Goal: Information Seeking & Learning: Check status

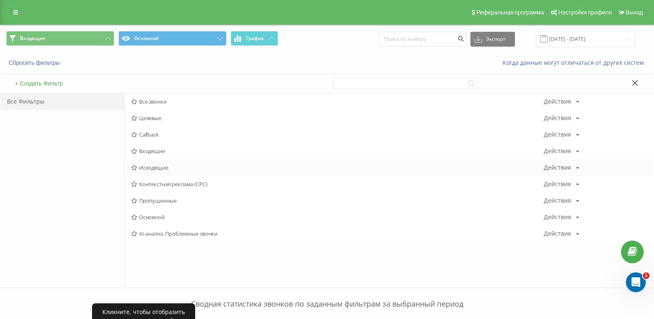
click at [152, 167] on span "Исходящие" at bounding box center [337, 168] width 413 height 6
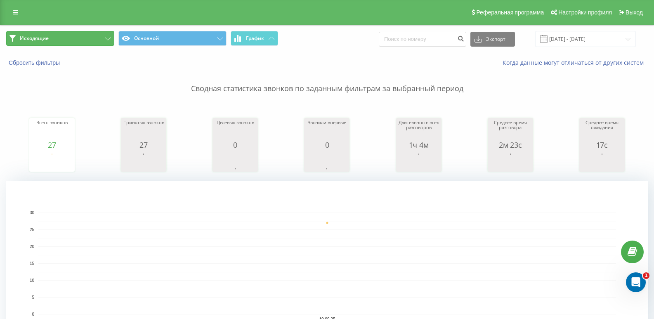
click at [100, 43] on button "Исходящие" at bounding box center [60, 38] width 108 height 15
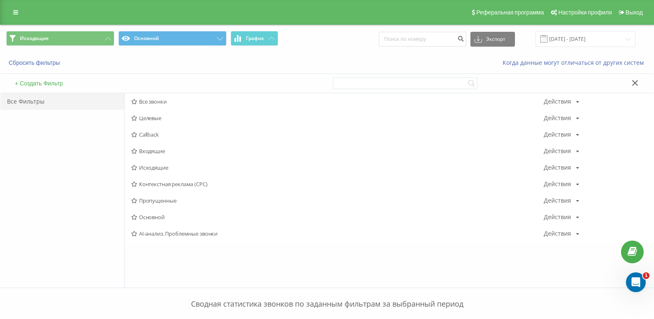
click at [153, 153] on span "Входящие" at bounding box center [337, 151] width 413 height 6
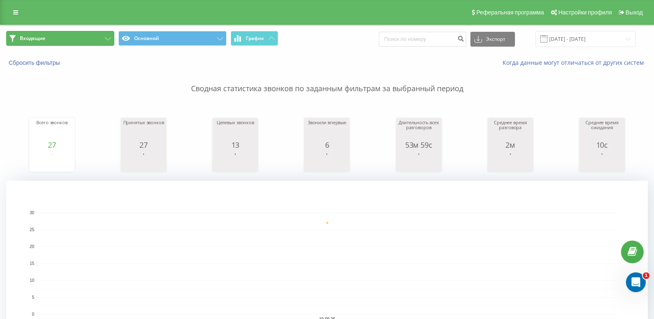
click at [104, 42] on button "Входящие" at bounding box center [60, 38] width 108 height 15
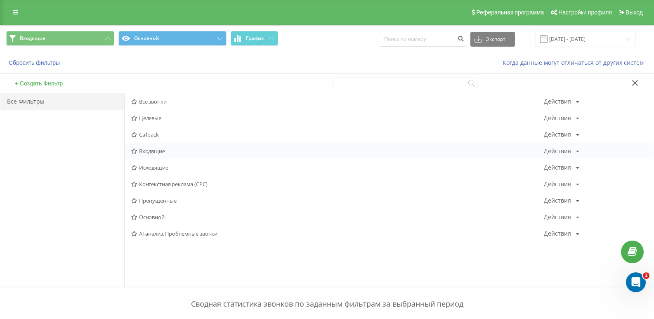
click at [165, 152] on span "Входящие" at bounding box center [337, 151] width 413 height 6
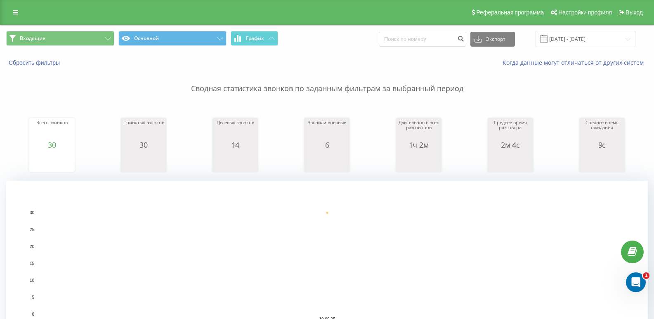
click at [92, 46] on span "Входящие Основной График" at bounding box center [163, 39] width 315 height 16
click at [92, 41] on button "Входящие" at bounding box center [60, 38] width 108 height 15
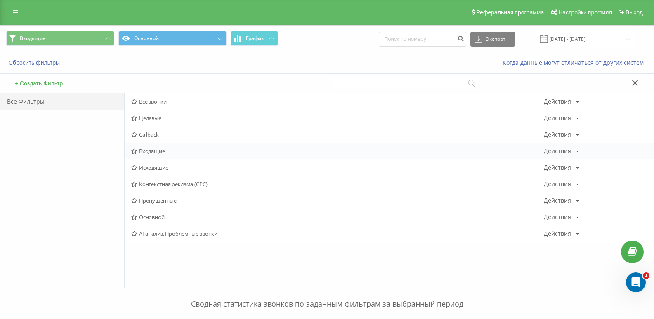
click at [151, 150] on span "Входящие" at bounding box center [337, 151] width 413 height 6
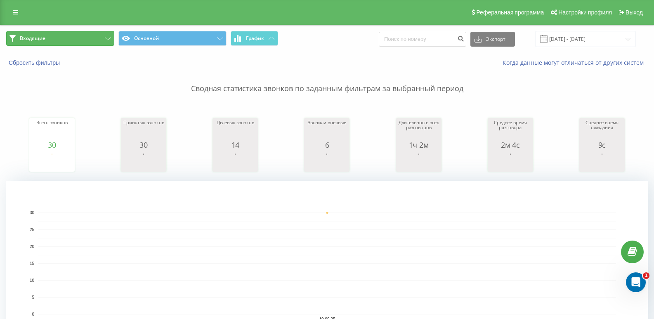
click at [98, 35] on button "Входящие" at bounding box center [60, 38] width 108 height 15
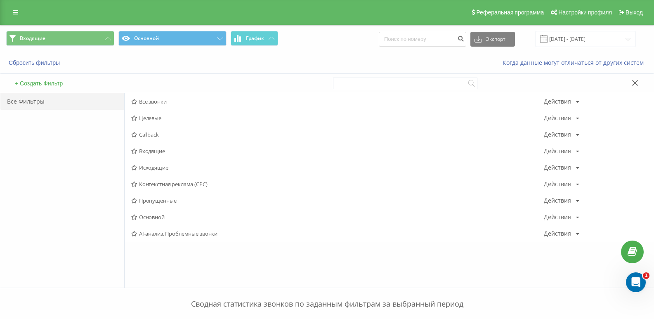
click at [154, 170] on span "Исходящие" at bounding box center [337, 168] width 413 height 6
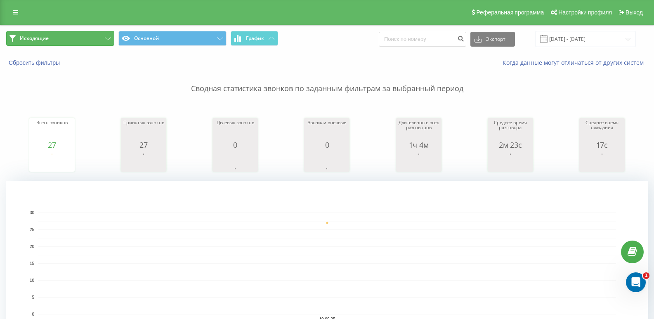
click at [74, 41] on button "Исходящие" at bounding box center [60, 38] width 108 height 15
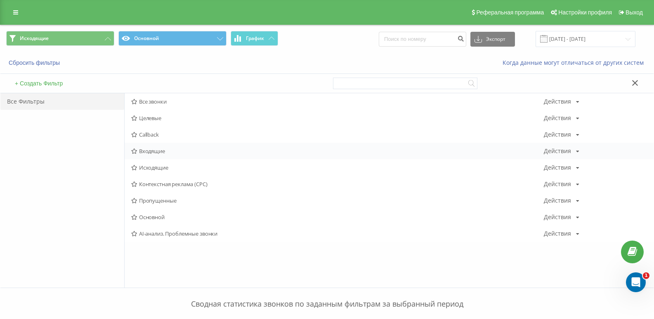
click at [141, 151] on span "Входящие" at bounding box center [337, 151] width 413 height 6
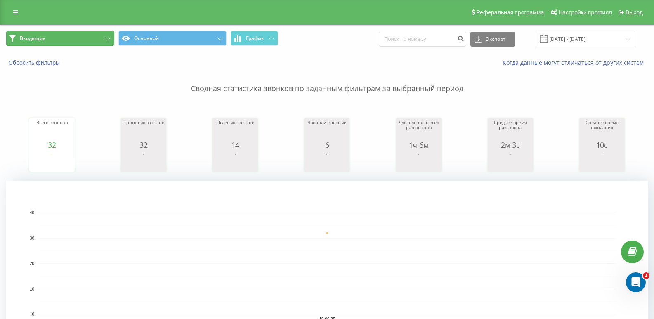
click at [105, 36] on button "Входящие" at bounding box center [60, 38] width 108 height 15
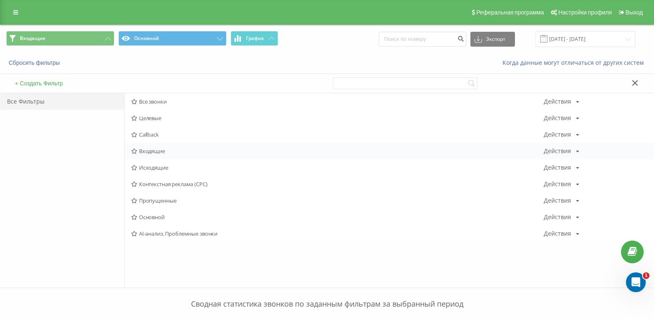
click at [155, 151] on span "Входящие" at bounding box center [337, 151] width 413 height 6
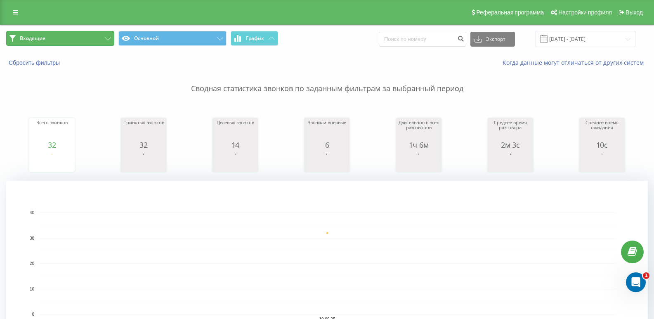
click at [95, 33] on button "Входящие" at bounding box center [60, 38] width 108 height 15
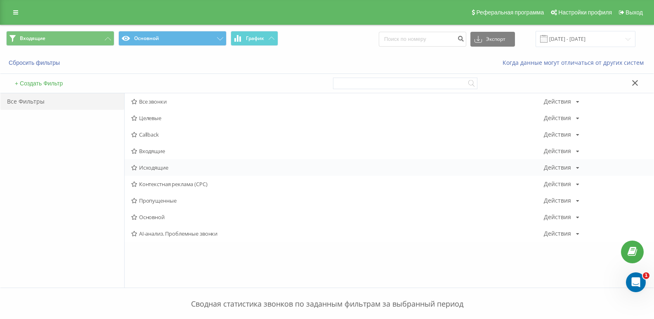
click at [149, 165] on span "Исходящие" at bounding box center [337, 168] width 413 height 6
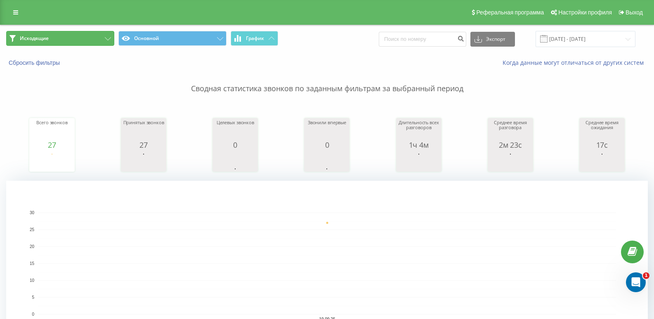
click at [86, 45] on button "Исходящие" at bounding box center [60, 38] width 108 height 15
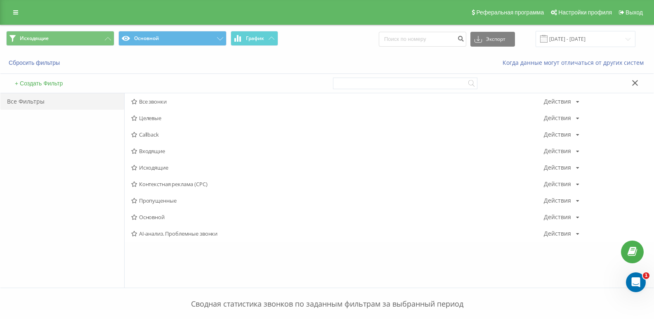
click at [152, 151] on span "Входящие" at bounding box center [337, 151] width 413 height 6
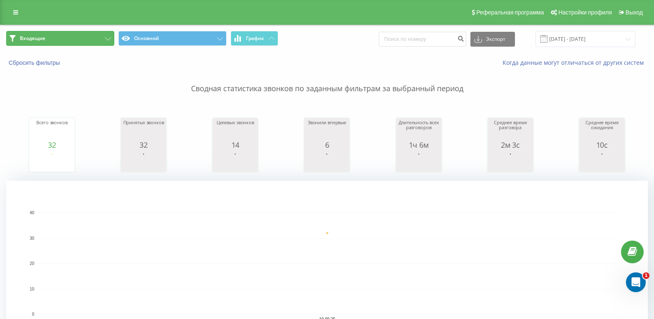
click at [92, 38] on button "Входящие" at bounding box center [60, 38] width 108 height 15
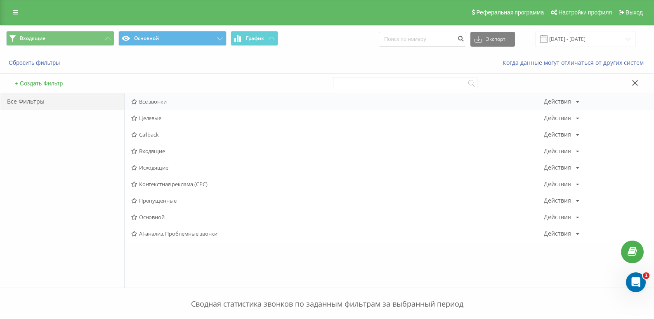
click at [149, 96] on div "Все звонки Действия Редактировать Копировать Удалить По умолчанию Поделиться" at bounding box center [389, 101] width 529 height 17
click at [149, 101] on span "Все звонки" at bounding box center [337, 102] width 413 height 6
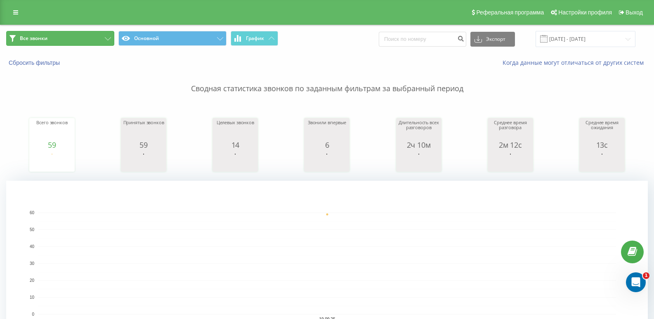
click at [67, 37] on button "Все звонки" at bounding box center [60, 38] width 108 height 15
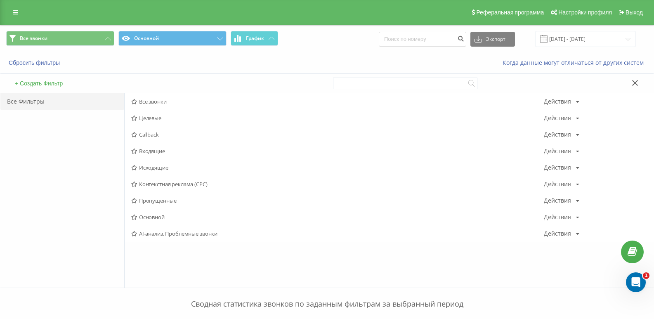
click at [154, 151] on span "Входящие" at bounding box center [337, 151] width 413 height 6
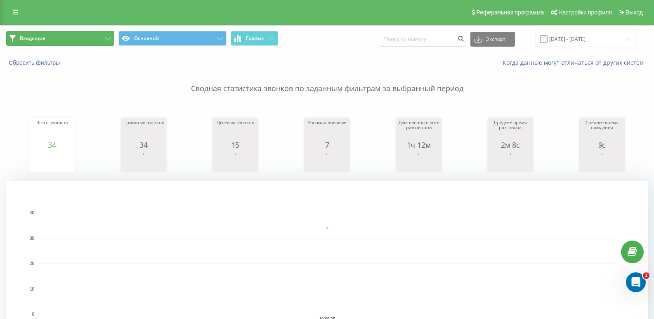
click at [98, 33] on button "Входящие" at bounding box center [60, 38] width 108 height 15
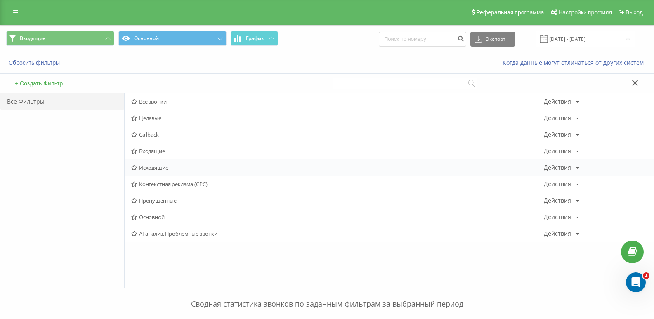
click at [144, 168] on span "Исходящие" at bounding box center [337, 168] width 413 height 6
